Goal: Task Accomplishment & Management: Complete application form

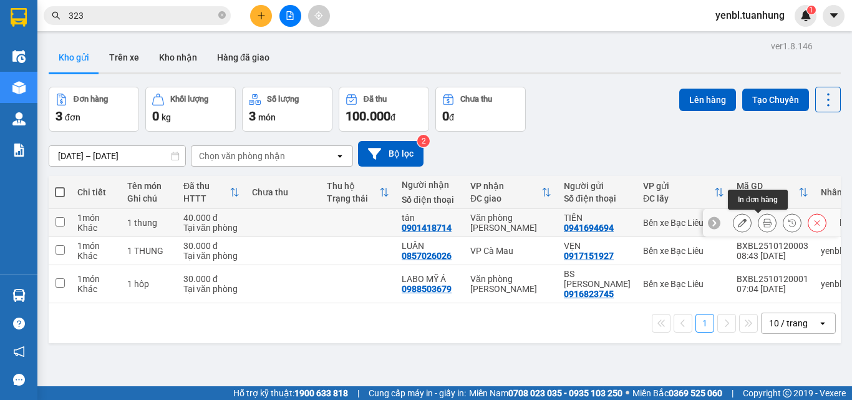
click at [758, 226] on button at bounding box center [766, 223] width 17 height 22
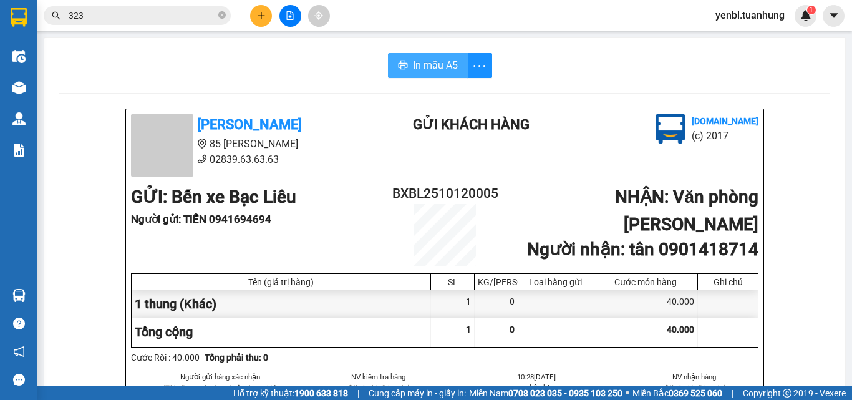
click at [417, 60] on span "In mẫu A5" at bounding box center [435, 65] width 45 height 16
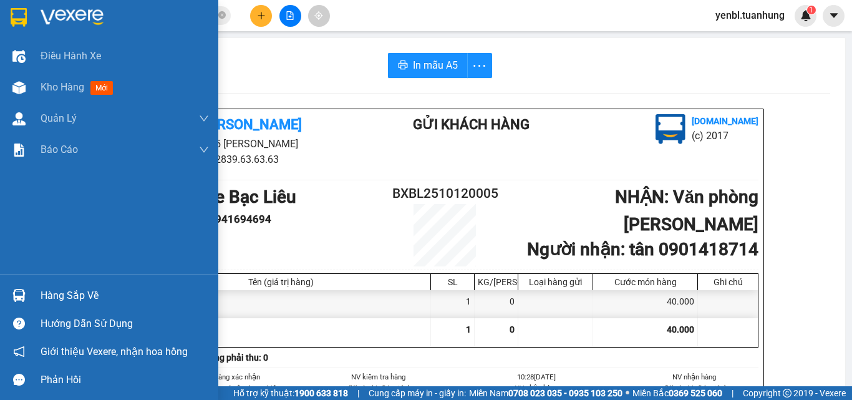
click at [45, 299] on div "Hàng sắp về" at bounding box center [125, 295] width 168 height 19
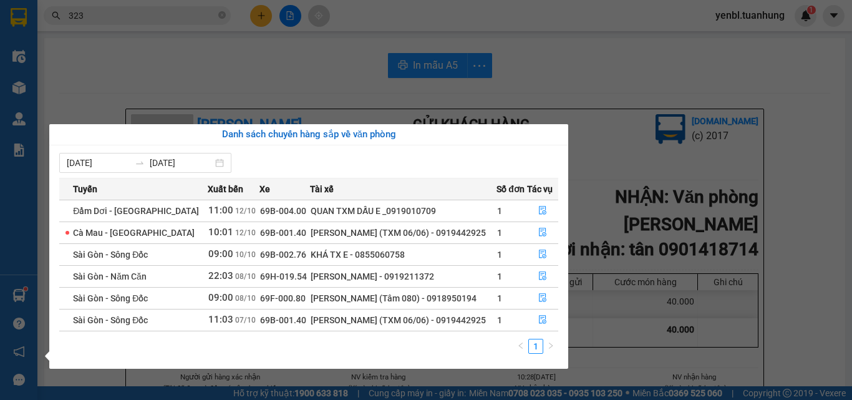
click at [528, 363] on div "06/10/2025 12/10/2025 Tuyến Xuất bến Xe Tài xế Số đơn Tác vụ Đầm Dơi - Sài Gòn …" at bounding box center [308, 256] width 519 height 223
click at [526, 364] on div "06/10/2025 12/10/2025 Tuyến Xuất bến Xe Tài xế Số đơn Tác vụ Đầm Dơi - Sài Gòn …" at bounding box center [308, 256] width 519 height 223
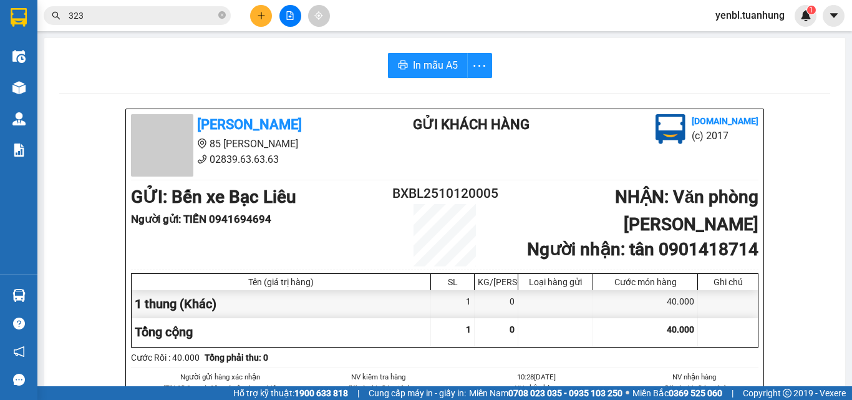
drag, startPoint x: 597, startPoint y: 137, endPoint x: 355, endPoint y: 35, distance: 262.5
click at [598, 136] on section "Kết quả tìm kiếm ( 2068 ) Bộ lọc Mã ĐH Trạng thái Món hàng Thu hộ Tổng cước Chư…" at bounding box center [426, 200] width 852 height 400
click at [261, 15] on icon "plus" at bounding box center [261, 15] width 9 height 9
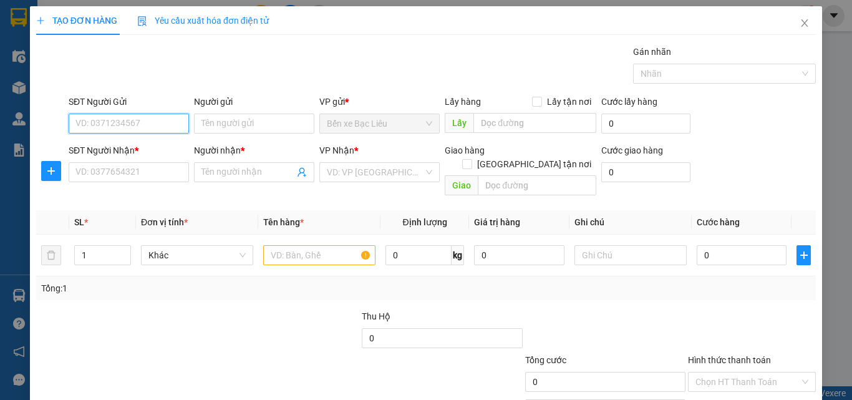
click at [151, 125] on input "SĐT Người Gửi" at bounding box center [129, 124] width 120 height 20
click at [143, 151] on div "0835999266 - MINH" at bounding box center [127, 149] width 104 height 14
type input "0835999266"
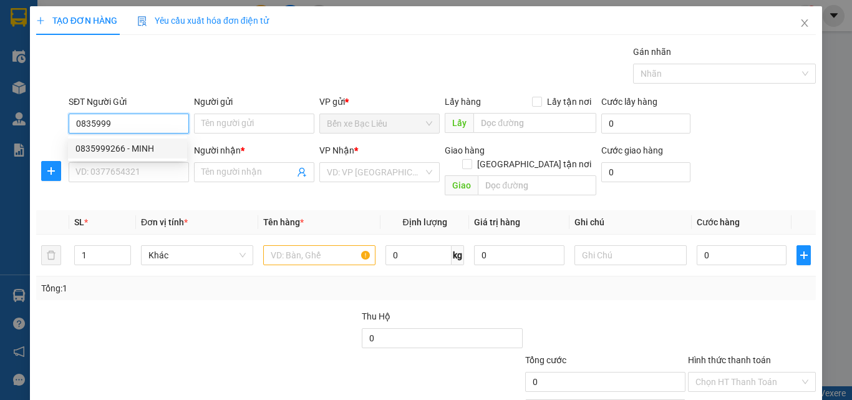
type input "MINH"
type input "0835999266"
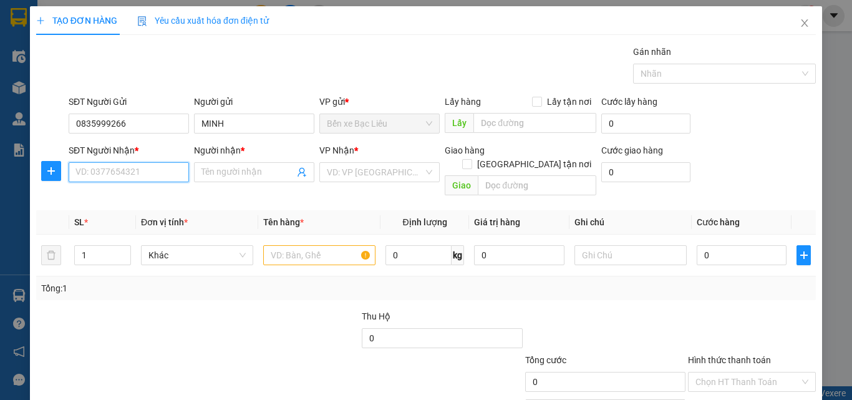
click at [137, 171] on input "SĐT Người Nhận *" at bounding box center [129, 172] width 120 height 20
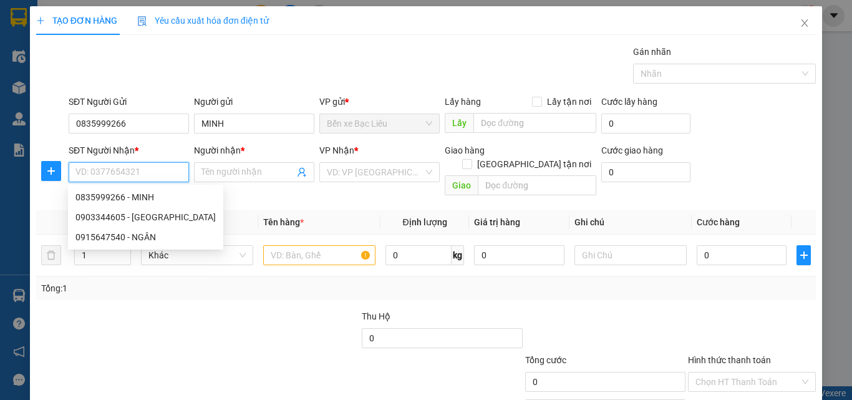
click at [137, 171] on input "SĐT Người Nhận *" at bounding box center [129, 172] width 120 height 20
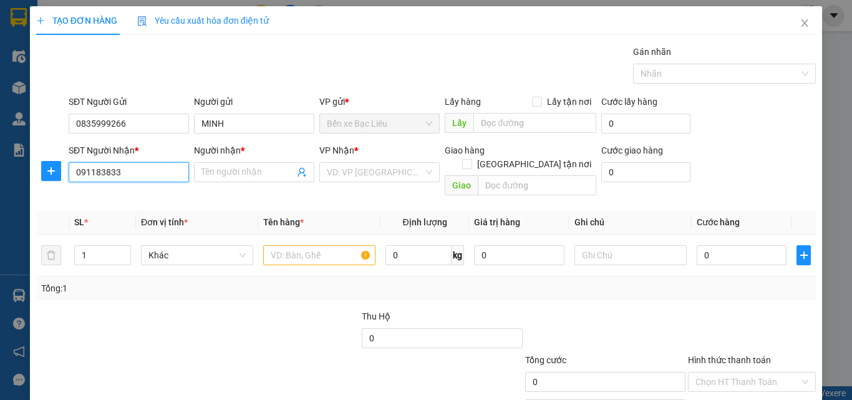
type input "0911838339"
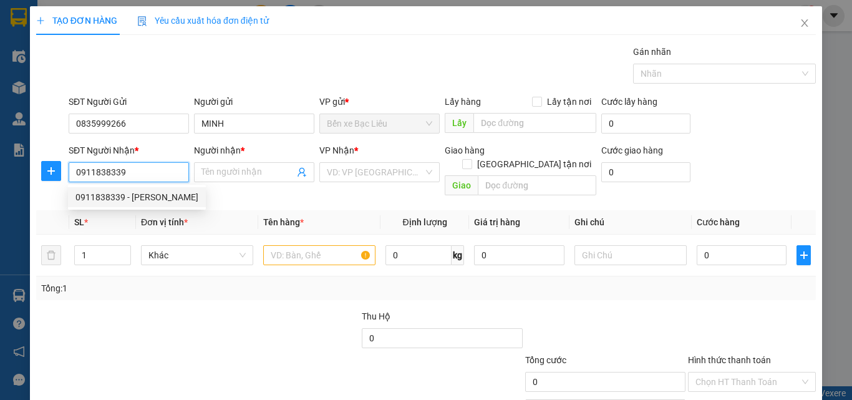
click at [137, 171] on input "0911838339" at bounding box center [129, 172] width 120 height 20
drag, startPoint x: 141, startPoint y: 196, endPoint x: 301, endPoint y: 218, distance: 161.9
click at [148, 196] on div "0911838339 - ngọc" at bounding box center [136, 197] width 123 height 14
type input "ngọc"
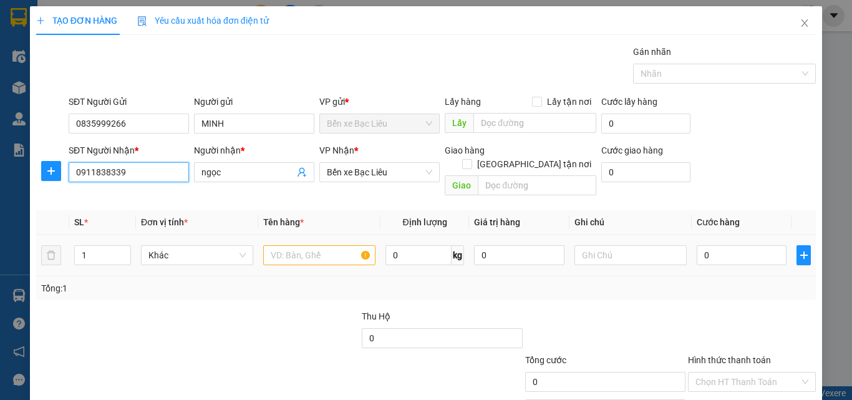
type input "0911838339"
click at [298, 245] on input "text" at bounding box center [319, 255] width 112 height 20
click at [390, 177] on span "Bến xe Bạc Liêu" at bounding box center [379, 172] width 105 height 19
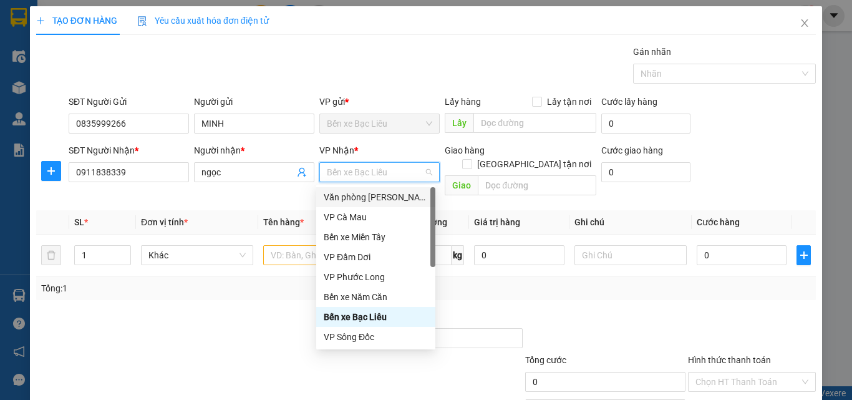
click at [376, 200] on div "Văn [PERSON_NAME] [PERSON_NAME]" at bounding box center [376, 197] width 104 height 14
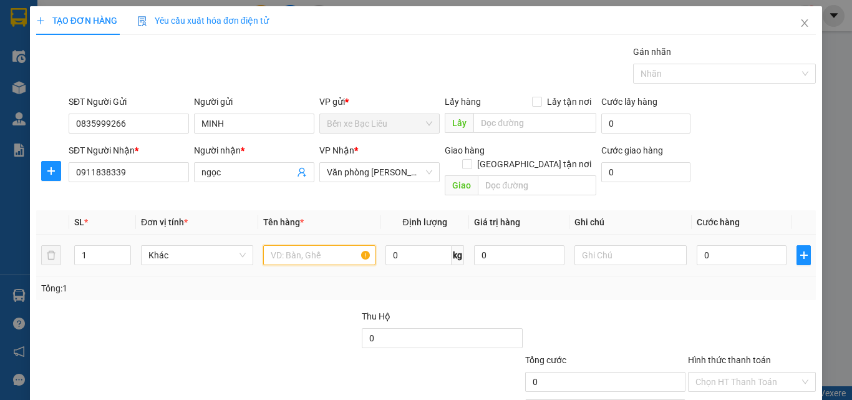
click at [317, 245] on input "text" at bounding box center [319, 255] width 112 height 20
type input "1 BỌC"
click at [724, 245] on input "0" at bounding box center [742, 255] width 90 height 20
type input "3"
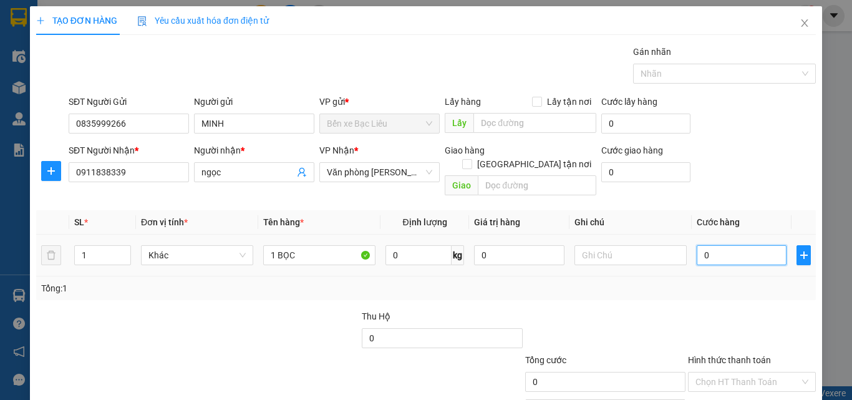
type input "3"
type input "30"
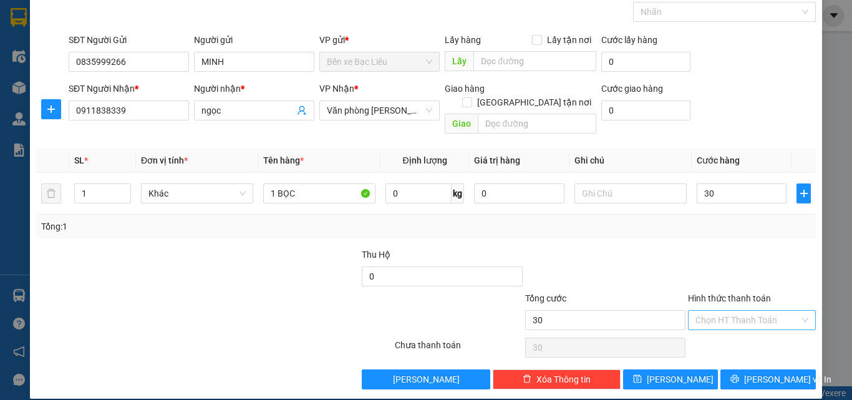
type input "30.000"
click at [747, 311] on input "Hình thức thanh toán" at bounding box center [747, 320] width 104 height 19
click at [732, 328] on div "Tại văn phòng" at bounding box center [745, 331] width 112 height 14
type input "0"
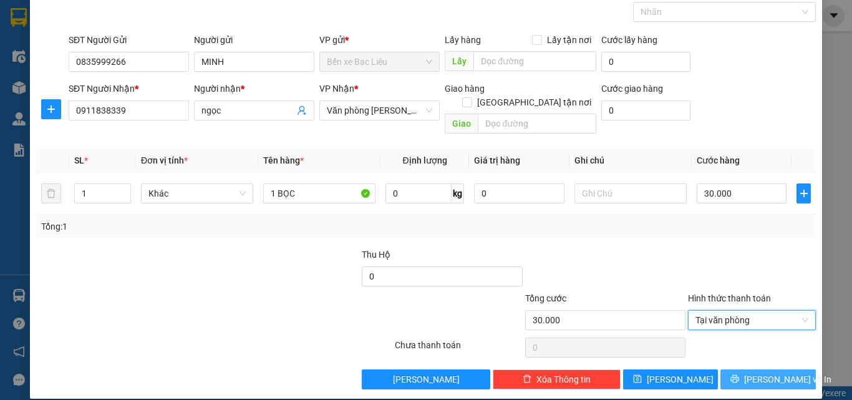
click at [748, 369] on button "Lưu và In" at bounding box center [767, 379] width 95 height 20
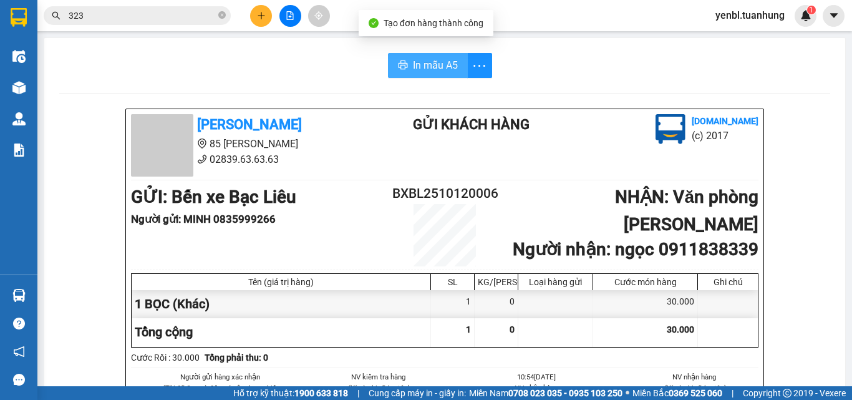
click at [414, 62] on span "In mẫu A5" at bounding box center [435, 65] width 45 height 16
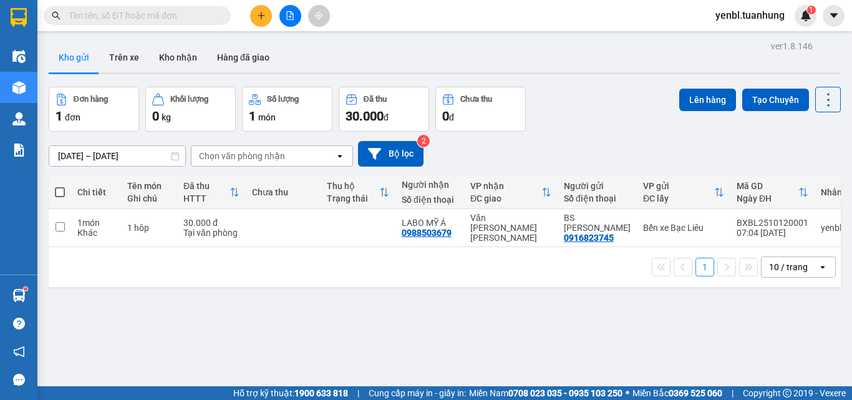
click at [570, 145] on div "[DATE] – [DATE] Press the down arrow key to interact with the calendar and sele…" at bounding box center [445, 154] width 792 height 26
click at [167, 52] on button "Kho nhận" at bounding box center [178, 57] width 58 height 30
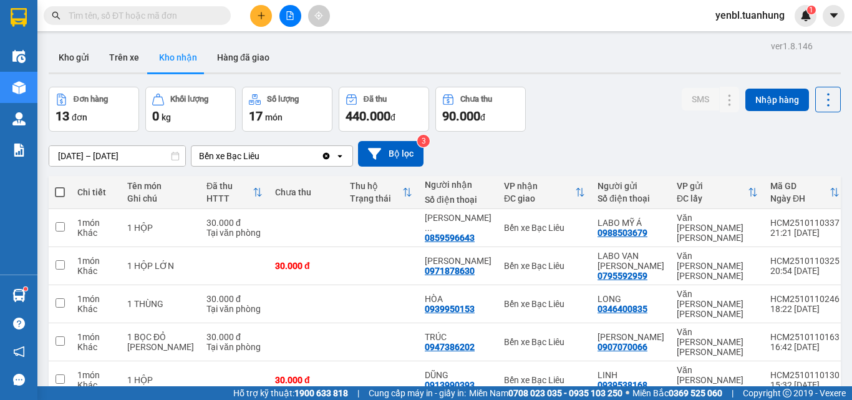
scroll to position [125, 0]
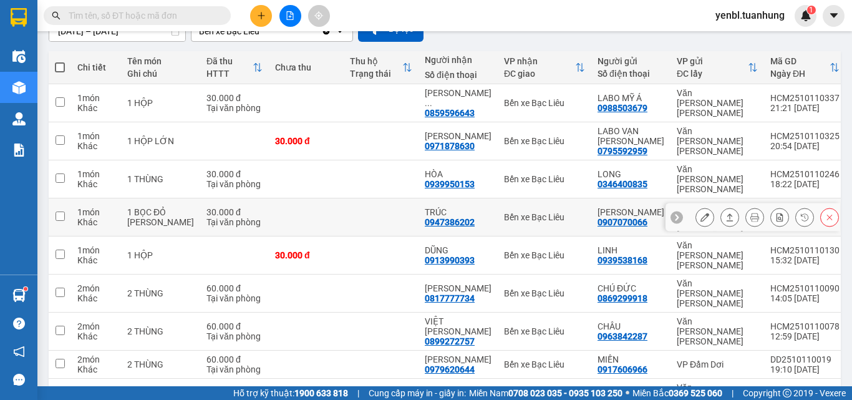
click at [435, 217] on div "0947386202" at bounding box center [450, 222] width 50 height 10
click at [178, 16] on input "text" at bounding box center [142, 16] width 147 height 14
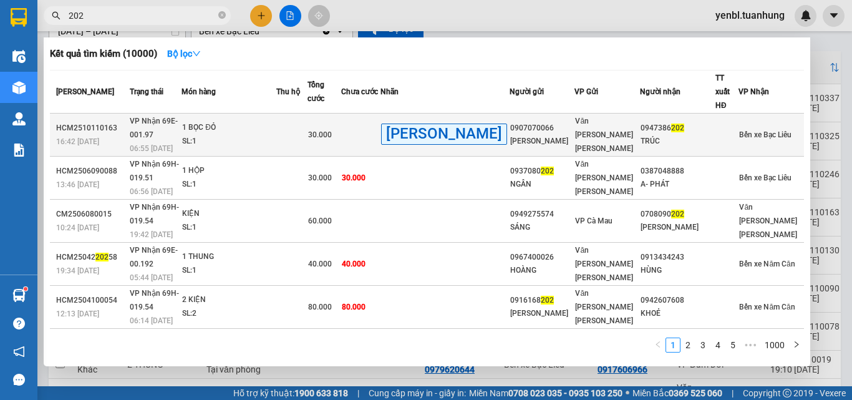
type input "202"
click at [714, 135] on div "TRÚC" at bounding box center [678, 141] width 74 height 13
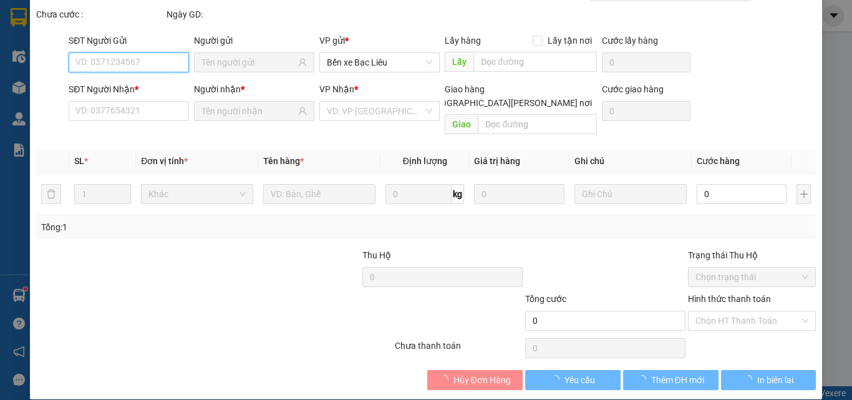
scroll to position [64, 0]
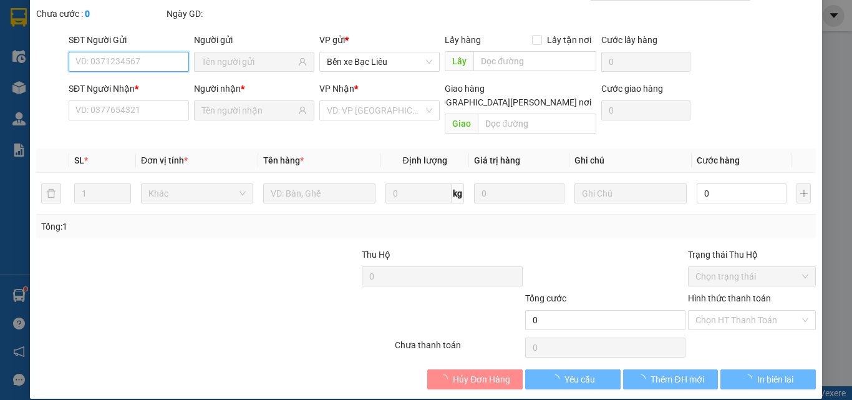
type input "0907070066"
type input "[PERSON_NAME]"
type input "0947386202"
type input "TRÚC"
type input "30.000"
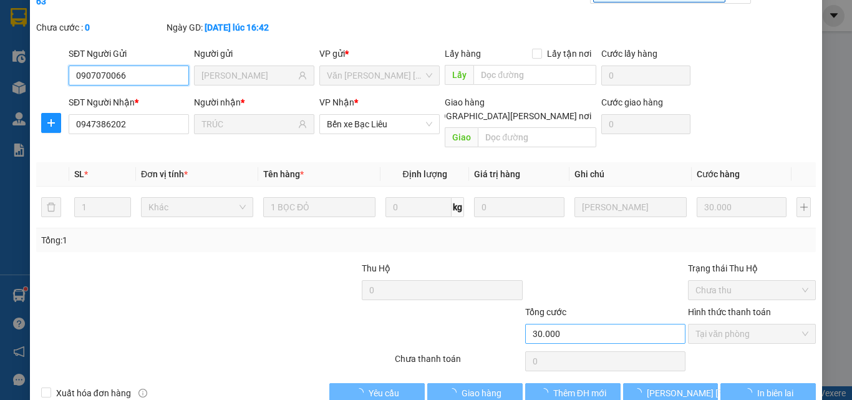
scroll to position [66, 0]
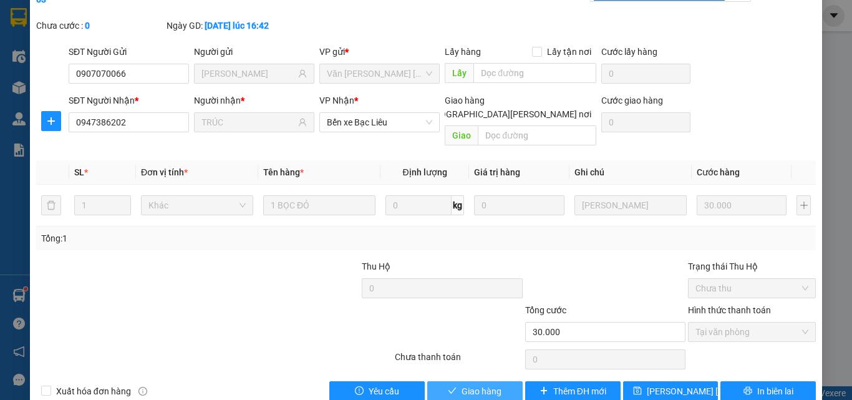
click at [465, 384] on span "Giao hàng" at bounding box center [482, 391] width 40 height 14
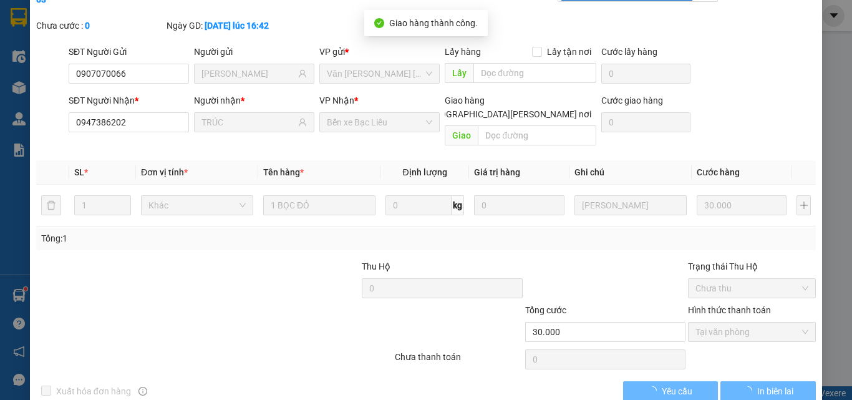
scroll to position [0, 0]
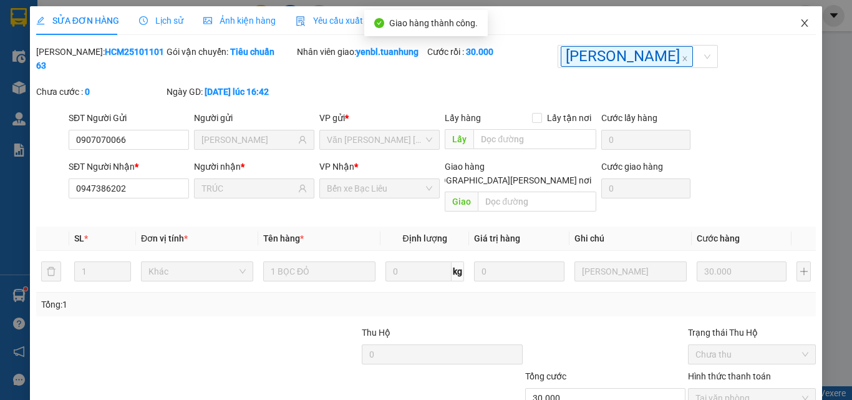
click at [800, 23] on icon "close" at bounding box center [805, 23] width 10 height 10
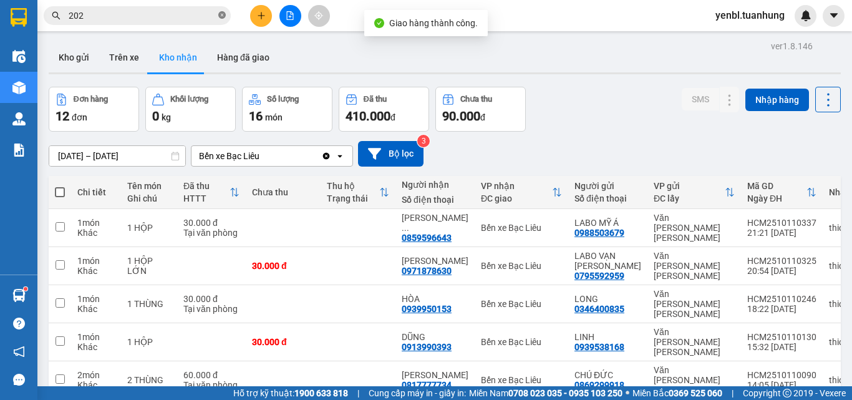
click at [219, 16] on icon "close-circle" at bounding box center [221, 14] width 7 height 7
click at [187, 16] on input "text" at bounding box center [142, 16] width 147 height 14
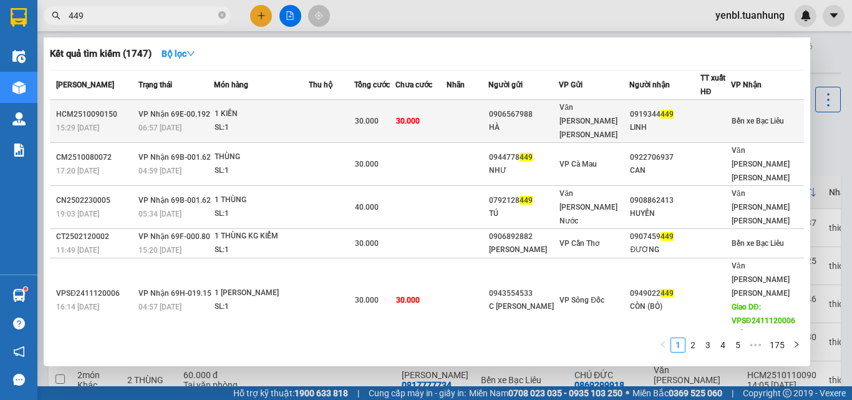
type input "449"
click at [709, 115] on div at bounding box center [715, 121] width 29 height 13
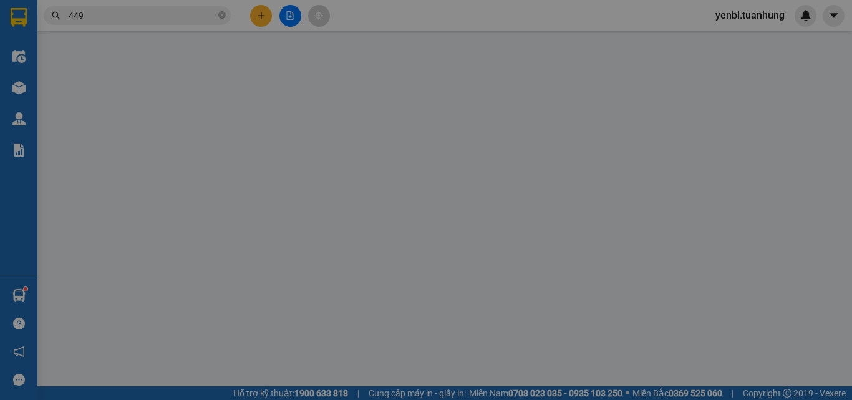
type input "0906567988"
type input "HÀ"
type input "0919344449"
type input "LINH"
type input "30.000"
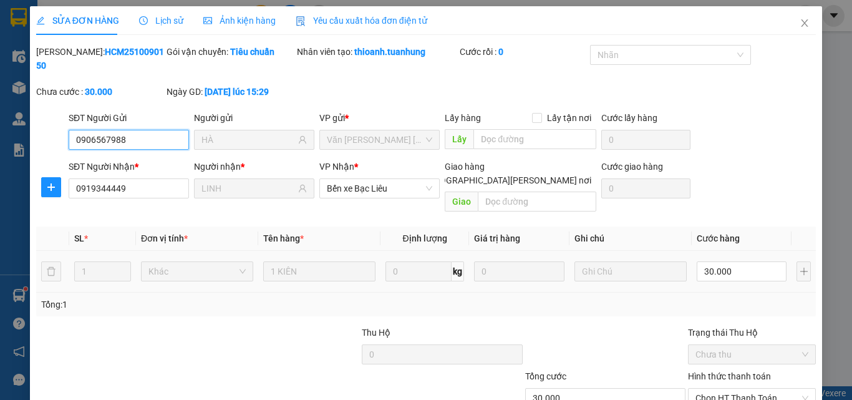
scroll to position [64, 0]
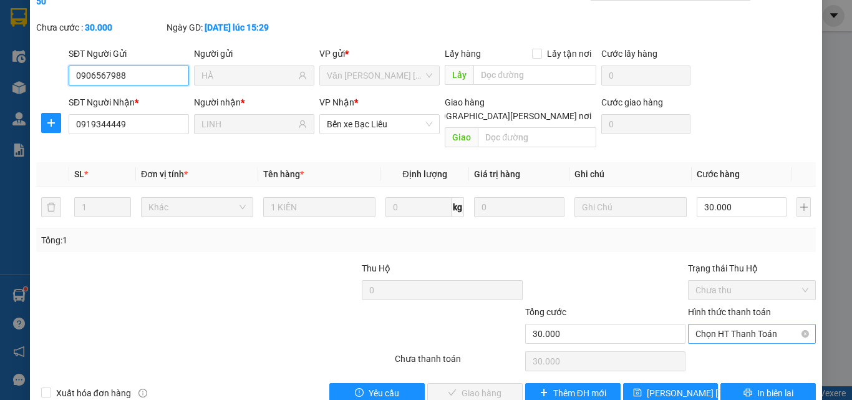
click at [739, 324] on span "Chọn HT Thanh Toán" at bounding box center [751, 333] width 113 height 19
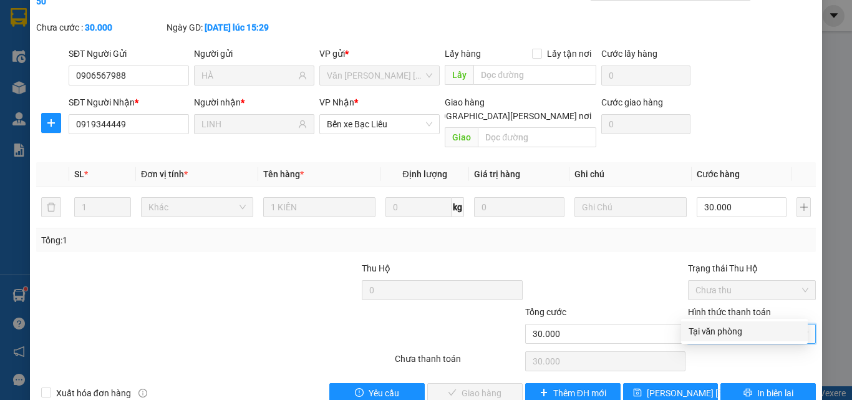
click at [717, 337] on div "Tại văn phòng" at bounding box center [745, 331] width 112 height 14
type input "0"
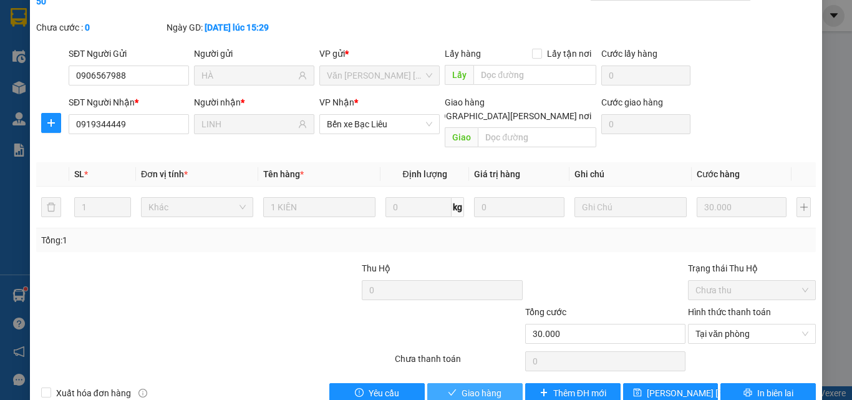
drag, startPoint x: 499, startPoint y: 371, endPoint x: 515, endPoint y: 355, distance: 22.1
click at [505, 383] on button "Giao hàng" at bounding box center [474, 393] width 95 height 20
